Goal: Task Accomplishment & Management: Manage account settings

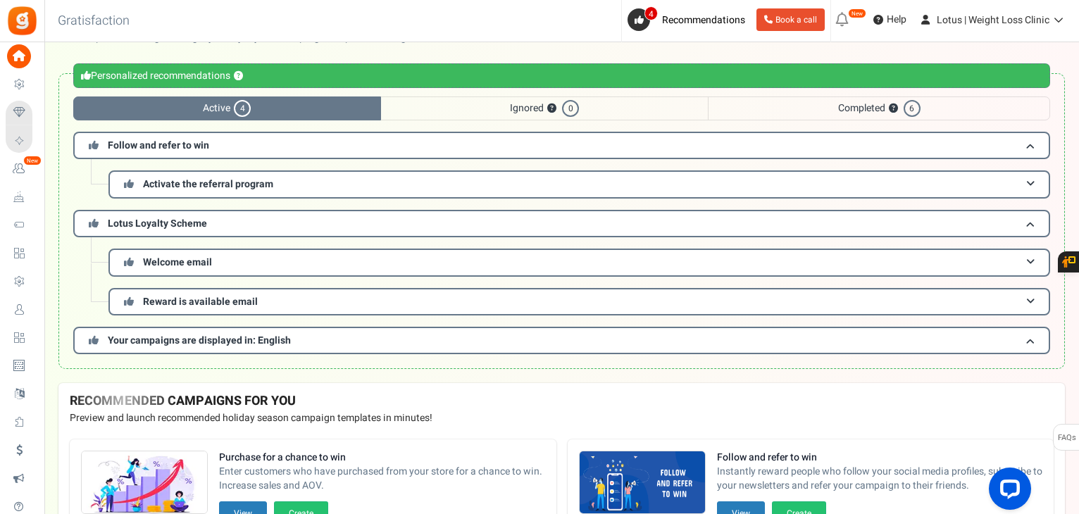
scroll to position [70, 0]
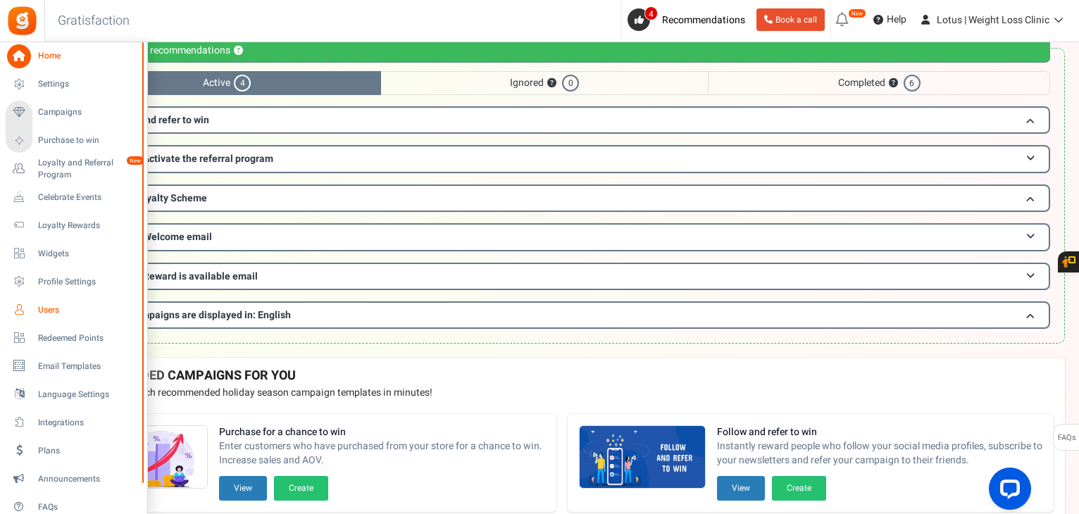
click at [37, 308] on link "Users" at bounding box center [73, 310] width 135 height 24
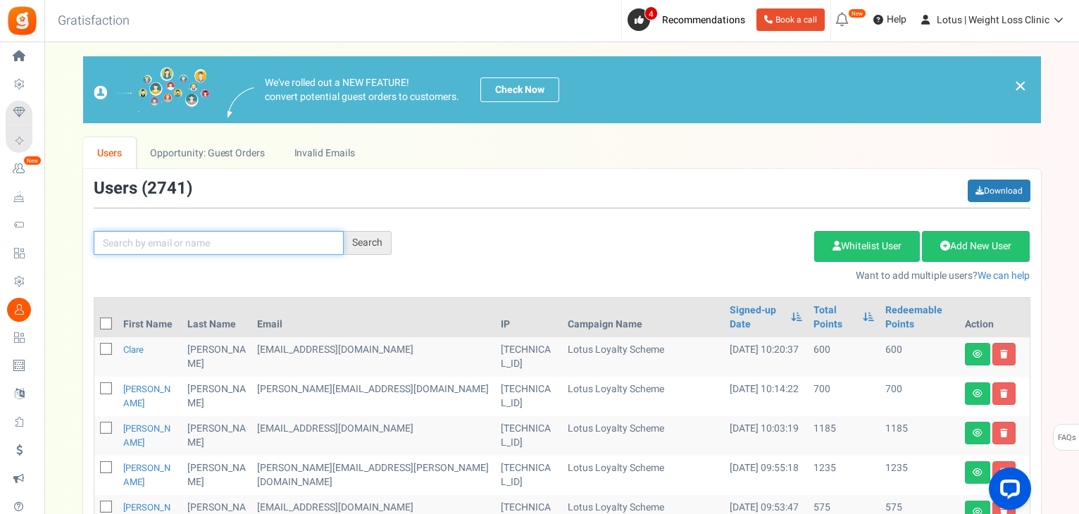
click at [224, 242] on input "text" at bounding box center [219, 243] width 250 height 24
paste input "[PERSON_NAME][EMAIL_ADDRESS][PERSON_NAME][DOMAIN_NAME]"
type input "[PERSON_NAME][EMAIL_ADDRESS][PERSON_NAME][DOMAIN_NAME]"
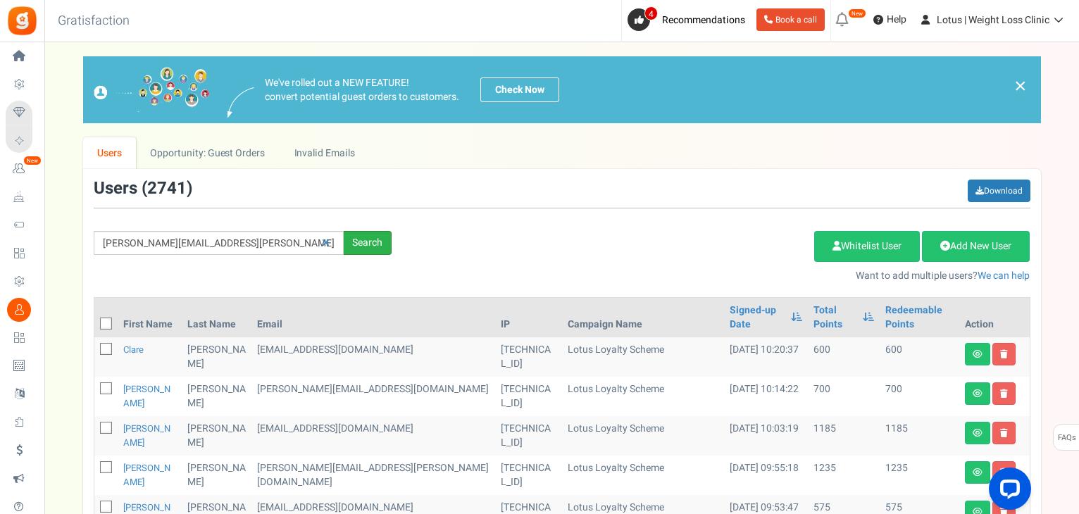
click at [362, 249] on div "Search" at bounding box center [368, 243] width 48 height 24
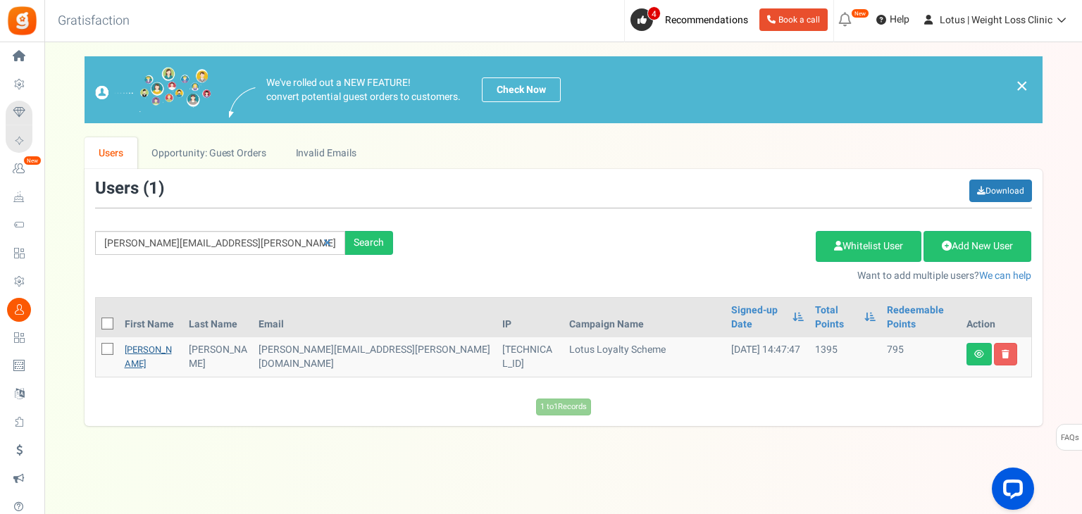
click at [152, 343] on link "[PERSON_NAME]" at bounding box center [148, 356] width 47 height 27
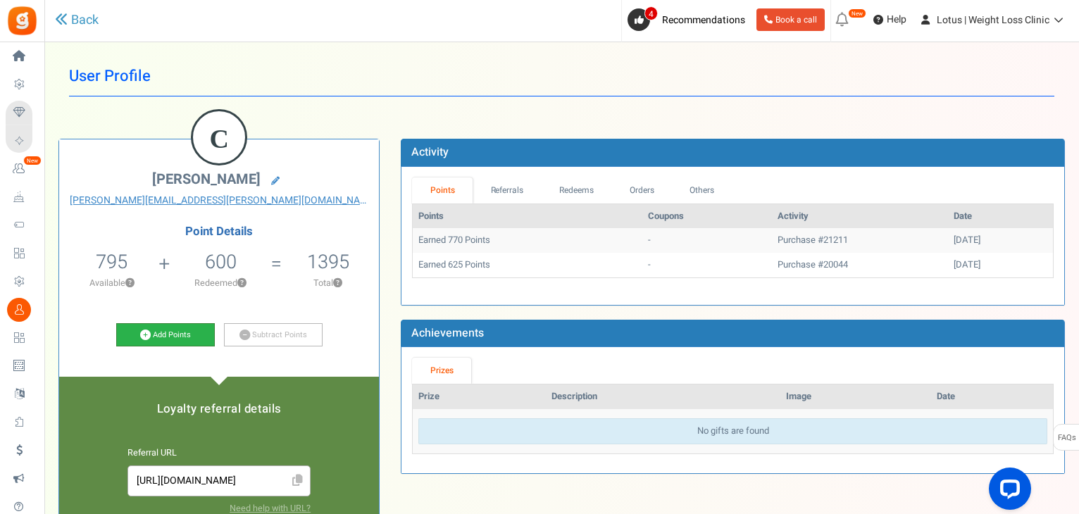
click at [141, 333] on icon at bounding box center [145, 335] width 11 height 11
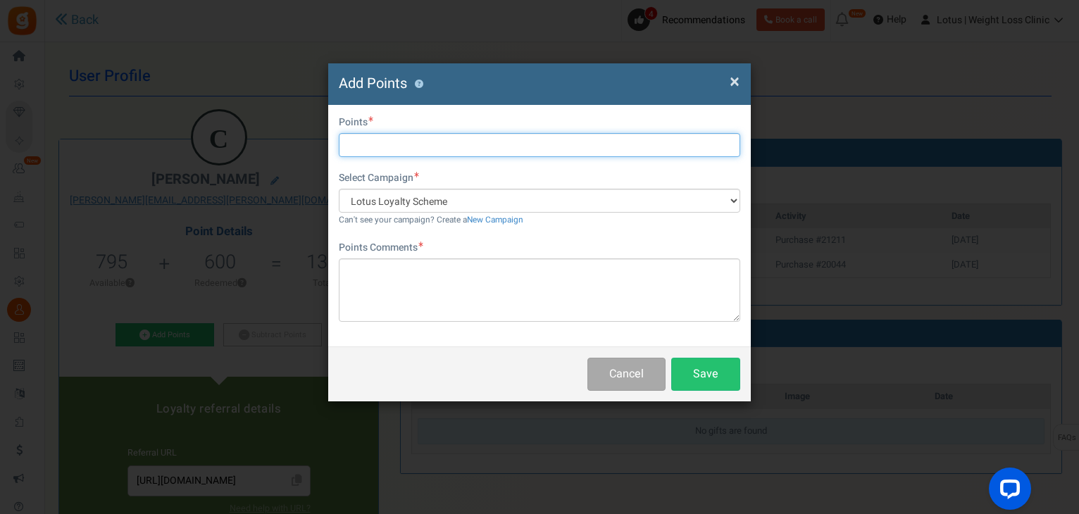
click at [366, 154] on input "text" at bounding box center [540, 145] width 402 height 24
type input "2000"
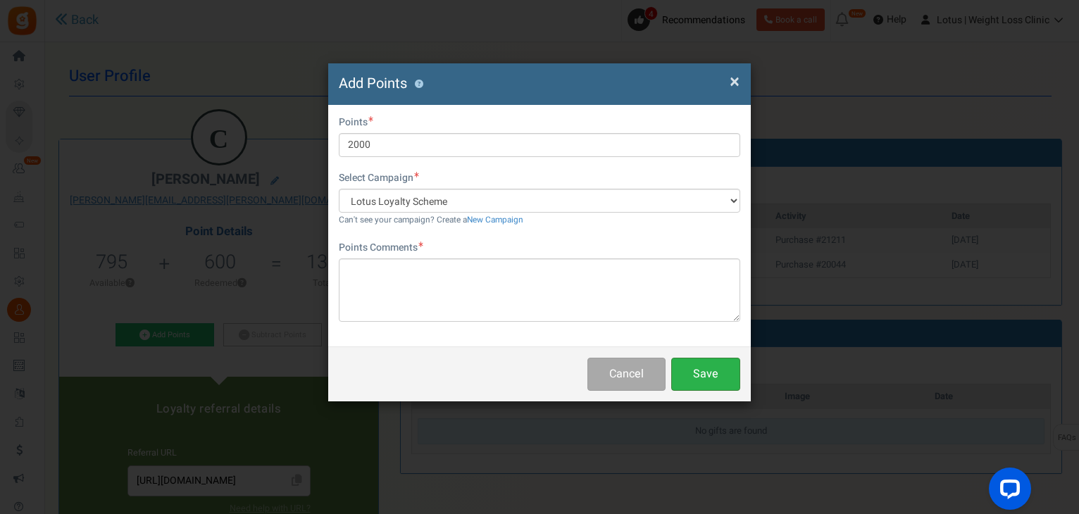
click at [717, 371] on button "Save" at bounding box center [705, 374] width 69 height 33
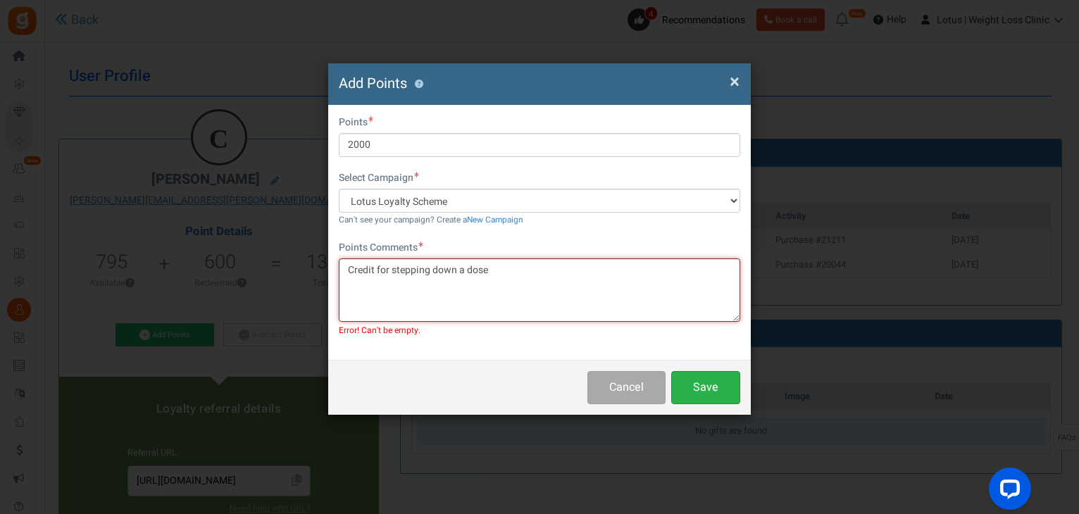
type textarea "Credit for stepping down a dose"
click at [700, 385] on button "Save" at bounding box center [705, 387] width 69 height 33
